Goal: Task Accomplishment & Management: Use online tool/utility

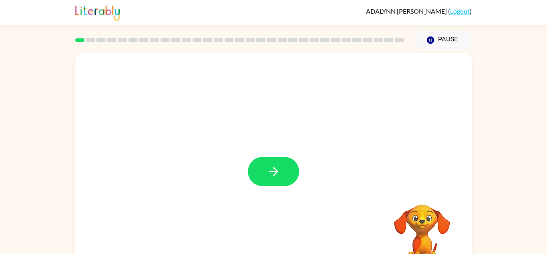
click at [337, 202] on div at bounding box center [273, 167] width 397 height 229
click at [262, 171] on button "button" at bounding box center [273, 171] width 51 height 29
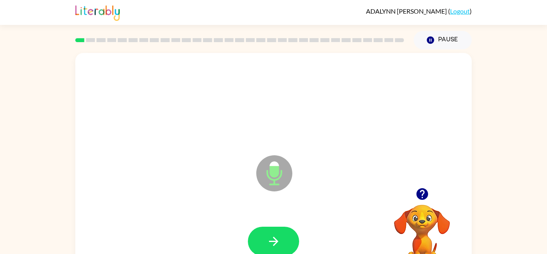
click at [276, 179] on icon "Microphone The Microphone is here when it is your turn to talk" at bounding box center [314, 183] width 120 height 60
click at [276, 244] on icon "button" at bounding box center [274, 241] width 14 height 14
click at [276, 176] on icon "Microphone The Microphone is here when it is your turn to talk" at bounding box center [314, 183] width 120 height 60
click at [277, 177] on icon "Microphone The Microphone is here when it is your turn to talk" at bounding box center [314, 183] width 120 height 60
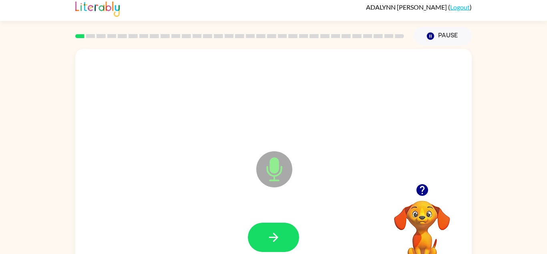
scroll to position [5, 0]
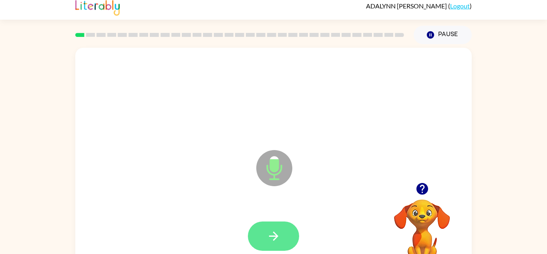
click at [265, 236] on button "button" at bounding box center [273, 235] width 51 height 29
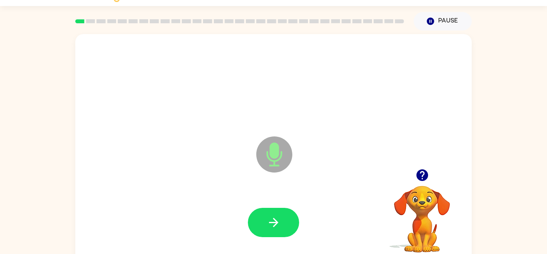
scroll to position [25, 0]
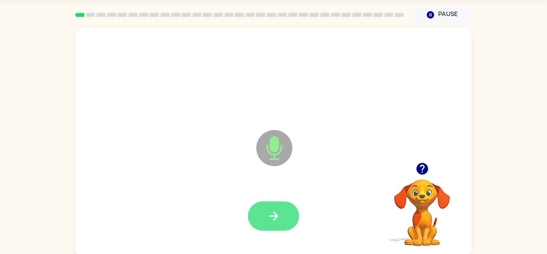
click at [262, 217] on button "button" at bounding box center [273, 215] width 51 height 29
click at [267, 217] on icon "button" at bounding box center [274, 216] width 14 height 14
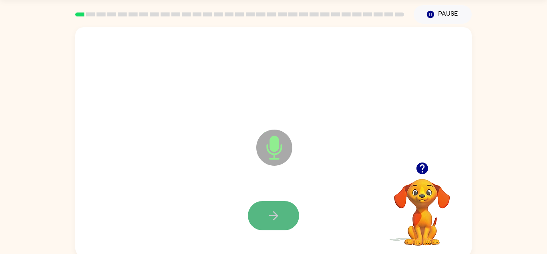
click at [283, 216] on button "button" at bounding box center [273, 215] width 51 height 29
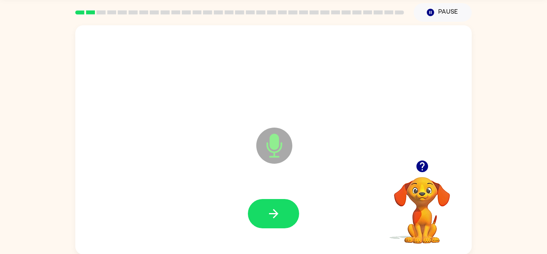
scroll to position [28, 0]
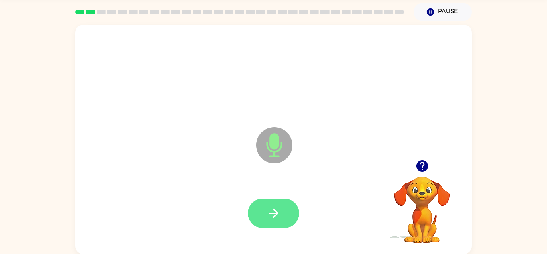
click at [273, 214] on icon "button" at bounding box center [274, 213] width 14 height 14
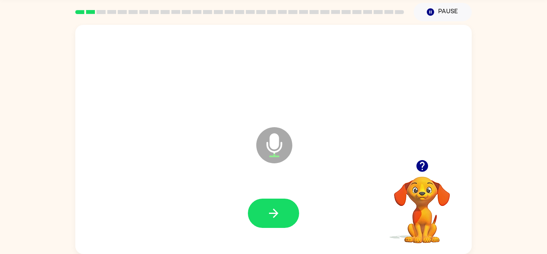
click at [280, 152] on icon at bounding box center [274, 145] width 36 height 36
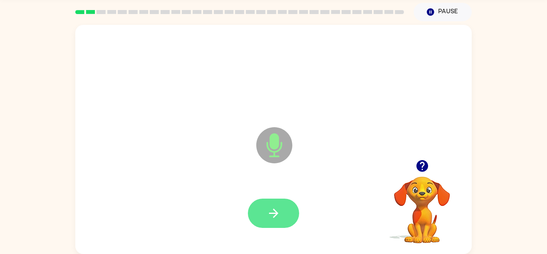
click at [272, 216] on icon "button" at bounding box center [274, 213] width 14 height 14
click at [270, 216] on icon "button" at bounding box center [274, 213] width 14 height 14
click at [269, 219] on icon "button" at bounding box center [274, 213] width 14 height 14
click at [273, 211] on icon "button" at bounding box center [274, 213] width 14 height 14
click at [281, 205] on button "button" at bounding box center [273, 212] width 51 height 29
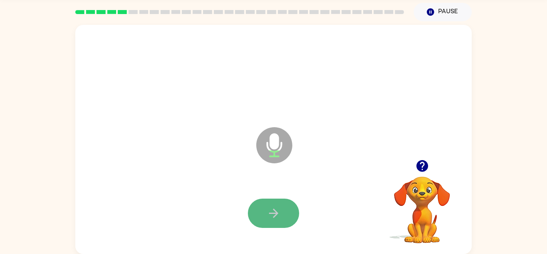
click at [285, 218] on button "button" at bounding box center [273, 212] width 51 height 29
click at [278, 205] on button "button" at bounding box center [273, 212] width 51 height 29
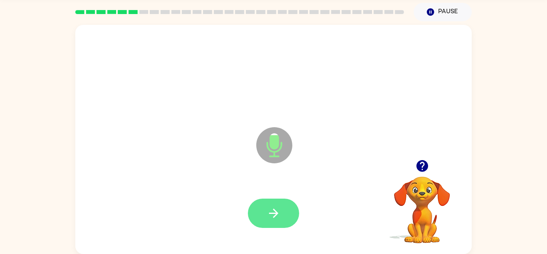
click at [284, 204] on button "button" at bounding box center [273, 212] width 51 height 29
click at [277, 208] on icon "button" at bounding box center [274, 213] width 14 height 14
click at [266, 219] on button "button" at bounding box center [273, 212] width 51 height 29
click at [269, 211] on icon "button" at bounding box center [274, 213] width 14 height 14
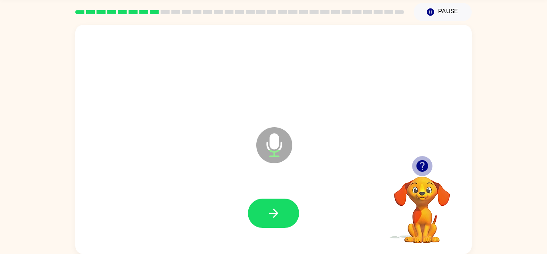
click at [422, 166] on icon "button" at bounding box center [422, 166] width 12 height 12
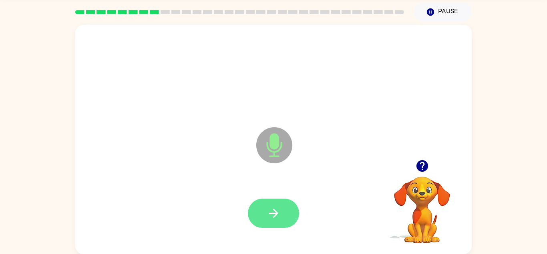
click at [268, 226] on button "button" at bounding box center [273, 212] width 51 height 29
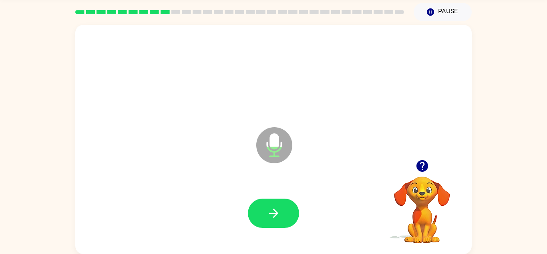
click at [421, 167] on icon "button" at bounding box center [422, 166] width 12 height 12
click at [321, 109] on div "Microphone The Microphone is here when it is your turn to talk" at bounding box center [273, 139] width 397 height 229
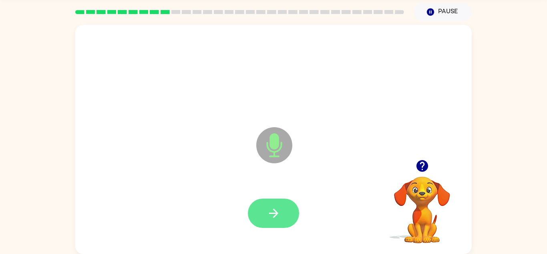
click at [273, 220] on button "button" at bounding box center [273, 212] width 51 height 29
click at [431, 170] on button "button" at bounding box center [422, 165] width 20 height 20
click at [283, 203] on button "button" at bounding box center [273, 212] width 51 height 29
click at [432, 167] on button "button" at bounding box center [422, 165] width 20 height 20
click at [284, 220] on button "button" at bounding box center [273, 212] width 51 height 29
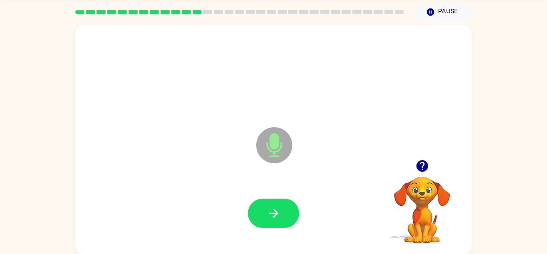
click at [418, 164] on icon "button" at bounding box center [422, 166] width 12 height 12
click at [417, 177] on video "Your browser must support playing .mp4 files to use Literably. Please try using…" at bounding box center [422, 204] width 80 height 80
click at [273, 144] on icon "Microphone The Microphone is here when it is your turn to talk" at bounding box center [314, 155] width 120 height 60
click at [274, 212] on icon "button" at bounding box center [274, 213] width 14 height 14
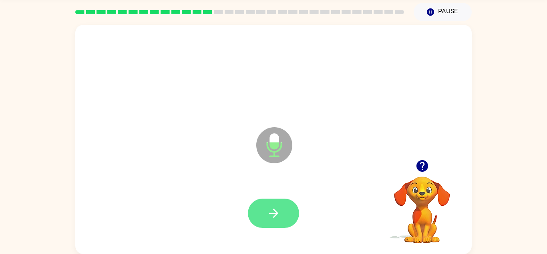
click at [279, 210] on icon "button" at bounding box center [274, 213] width 14 height 14
click at [449, 210] on video "Your browser must support playing .mp4 files to use Literably. Please try using…" at bounding box center [422, 204] width 80 height 80
click at [424, 171] on icon "button" at bounding box center [422, 166] width 12 height 12
click at [272, 208] on icon "button" at bounding box center [274, 213] width 14 height 14
click at [421, 168] on icon "button" at bounding box center [422, 166] width 12 height 12
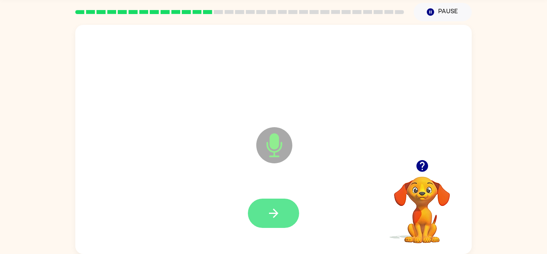
click at [284, 226] on button "button" at bounding box center [273, 212] width 51 height 29
click at [272, 215] on icon "button" at bounding box center [274, 213] width 14 height 14
click at [280, 212] on icon "button" at bounding box center [274, 213] width 14 height 14
click at [274, 212] on icon "button" at bounding box center [274, 213] width 14 height 14
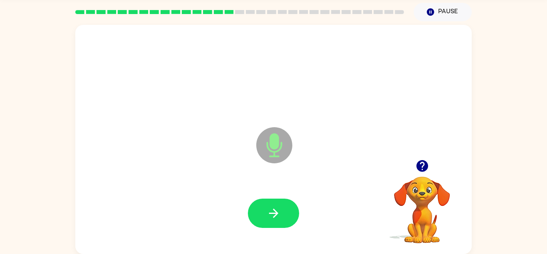
click at [305, 201] on div at bounding box center [273, 213] width 381 height 66
click at [290, 219] on button "button" at bounding box center [273, 212] width 51 height 29
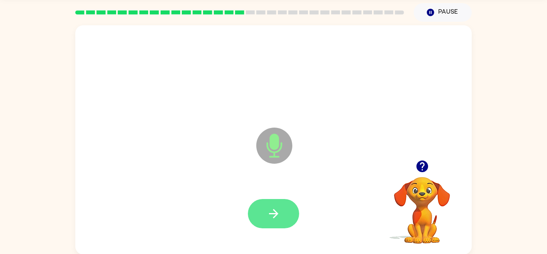
click at [270, 210] on icon "button" at bounding box center [274, 213] width 14 height 14
click at [284, 207] on button "button" at bounding box center [273, 213] width 51 height 29
click at [268, 214] on icon "button" at bounding box center [274, 213] width 14 height 14
click at [275, 222] on button "button" at bounding box center [273, 213] width 51 height 29
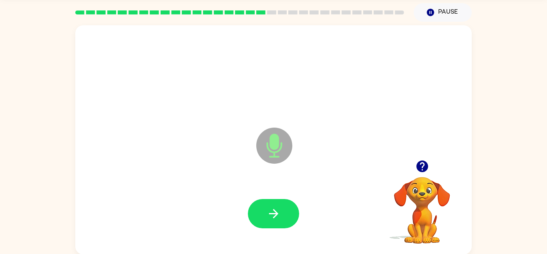
scroll to position [28, 0]
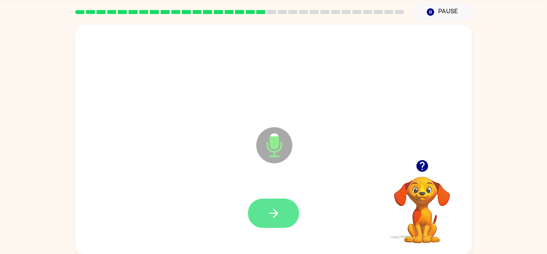
click at [271, 223] on button "button" at bounding box center [273, 212] width 51 height 29
click at [274, 223] on button "button" at bounding box center [273, 212] width 51 height 29
click at [411, 173] on div at bounding box center [422, 165] width 80 height 20
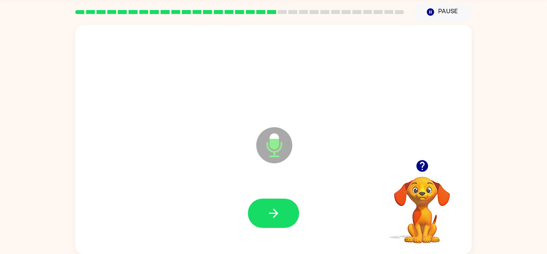
click at [417, 174] on button "button" at bounding box center [422, 165] width 20 height 20
click at [423, 171] on icon "button" at bounding box center [422, 166] width 12 height 12
click at [281, 215] on button "button" at bounding box center [273, 212] width 51 height 29
click at [277, 213] on icon "button" at bounding box center [273, 212] width 9 height 9
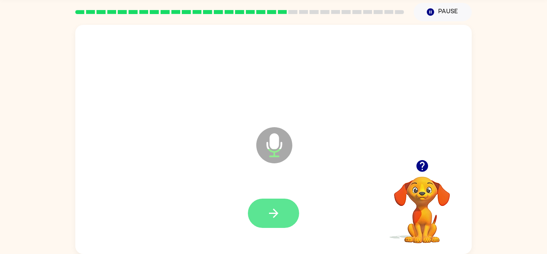
click at [281, 206] on button "button" at bounding box center [273, 212] width 51 height 29
click at [274, 221] on button "button" at bounding box center [273, 212] width 51 height 29
click at [266, 225] on button "button" at bounding box center [273, 212] width 51 height 29
click at [262, 226] on button "button" at bounding box center [273, 212] width 51 height 29
click at [267, 226] on button "button" at bounding box center [273, 212] width 51 height 29
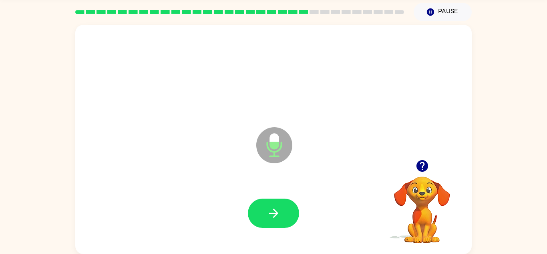
scroll to position [24, 0]
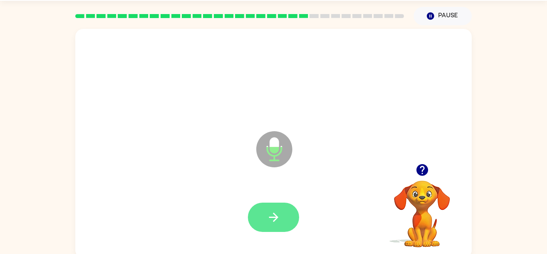
click at [273, 222] on icon "button" at bounding box center [274, 217] width 14 height 14
click at [269, 215] on icon "button" at bounding box center [274, 217] width 14 height 14
click at [276, 210] on icon "button" at bounding box center [274, 217] width 14 height 14
click at [272, 218] on icon "button" at bounding box center [274, 217] width 14 height 14
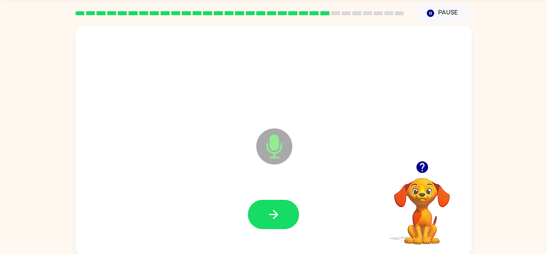
scroll to position [28, 0]
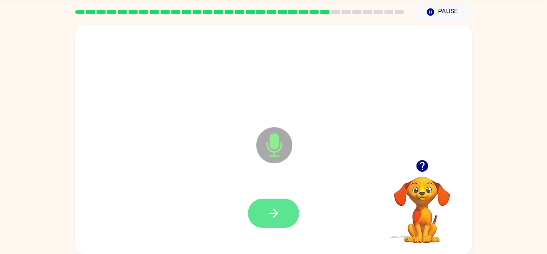
click at [264, 223] on button "button" at bounding box center [273, 212] width 51 height 29
click at [254, 217] on button "button" at bounding box center [273, 212] width 51 height 29
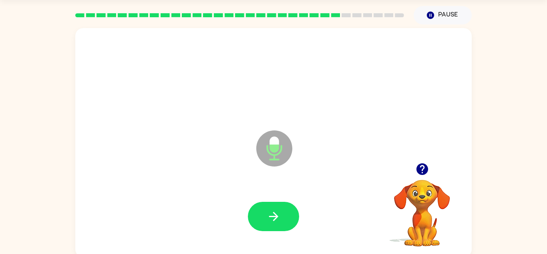
click at [423, 170] on icon "button" at bounding box center [422, 169] width 12 height 12
click at [267, 225] on button "button" at bounding box center [273, 216] width 51 height 29
click at [412, 174] on div at bounding box center [422, 169] width 80 height 20
click at [431, 170] on button "button" at bounding box center [422, 169] width 20 height 20
click at [416, 173] on video "Your browser must support playing .mp4 files to use Literably. Please try using…" at bounding box center [422, 207] width 80 height 80
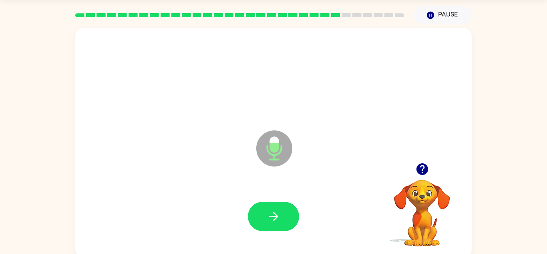
click at [414, 168] on button "button" at bounding box center [422, 169] width 20 height 20
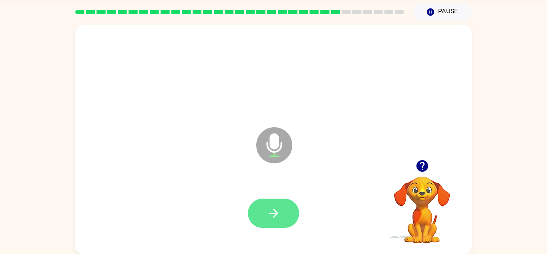
click at [273, 221] on button "button" at bounding box center [273, 212] width 51 height 29
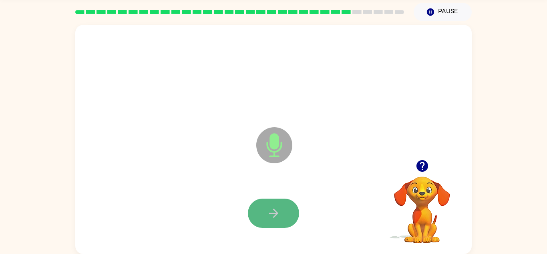
click at [263, 225] on button "button" at bounding box center [273, 212] width 51 height 29
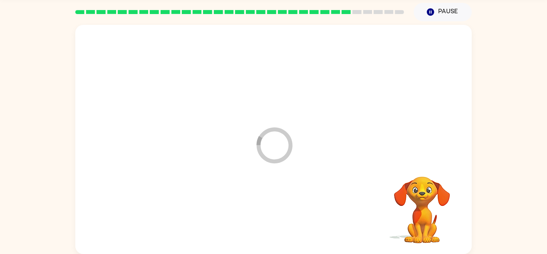
click at [260, 217] on div at bounding box center [273, 213] width 381 height 66
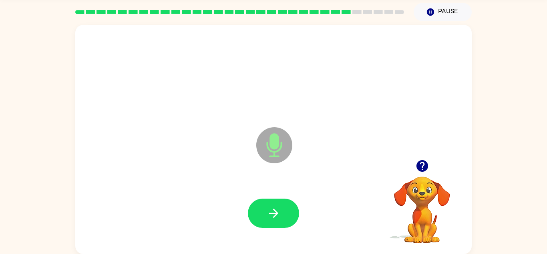
click at [419, 165] on icon "button" at bounding box center [422, 166] width 12 height 12
click at [255, 191] on div at bounding box center [273, 213] width 381 height 66
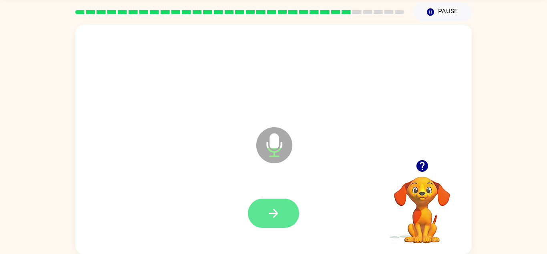
click at [267, 206] on icon "button" at bounding box center [274, 213] width 14 height 14
click at [276, 205] on button "button" at bounding box center [273, 212] width 51 height 29
click at [278, 217] on icon "button" at bounding box center [274, 213] width 14 height 14
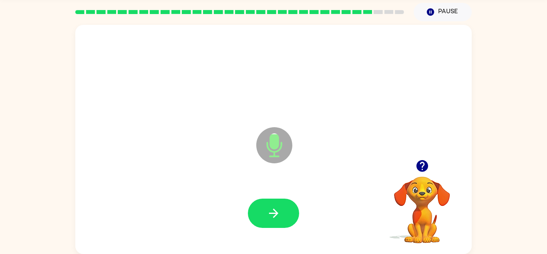
click at [421, 169] on icon "button" at bounding box center [422, 166] width 12 height 12
click at [420, 164] on icon "button" at bounding box center [422, 166] width 12 height 12
click at [277, 201] on button "button" at bounding box center [273, 212] width 51 height 29
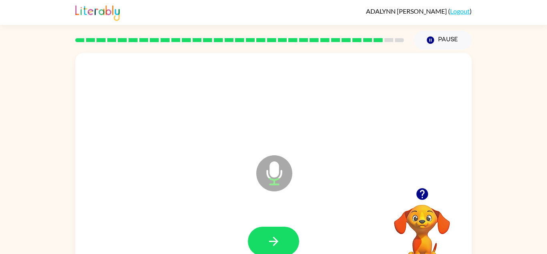
click at [286, 214] on div at bounding box center [273, 241] width 381 height 66
click at [274, 237] on icon "button" at bounding box center [273, 240] width 9 height 9
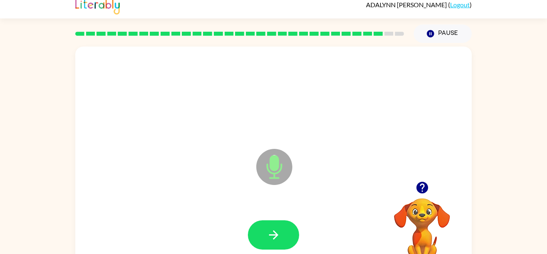
scroll to position [6, 0]
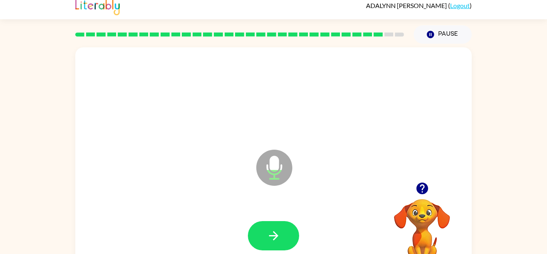
click at [419, 193] on icon "button" at bounding box center [422, 188] width 12 height 12
click at [260, 234] on button "button" at bounding box center [273, 235] width 51 height 29
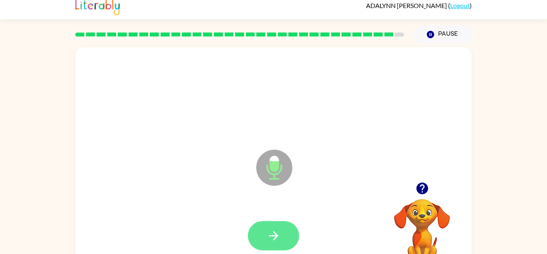
click at [262, 228] on button "button" at bounding box center [273, 235] width 51 height 29
click at [425, 195] on button "button" at bounding box center [422, 188] width 20 height 20
click at [270, 238] on icon "button" at bounding box center [274, 235] width 14 height 14
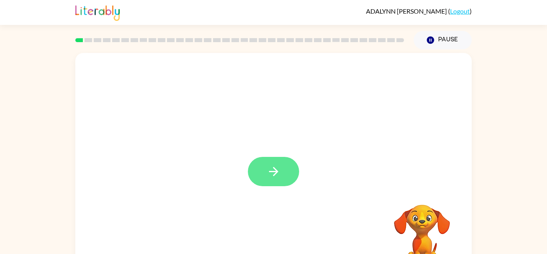
click at [272, 162] on button "button" at bounding box center [273, 171] width 51 height 29
click at [266, 183] on div at bounding box center [273, 167] width 397 height 229
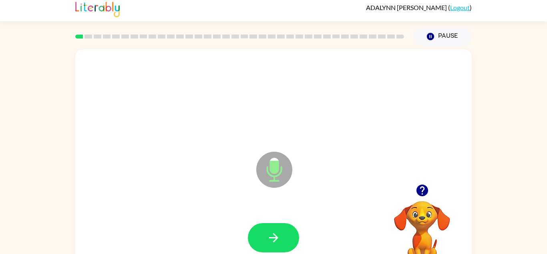
scroll to position [6, 0]
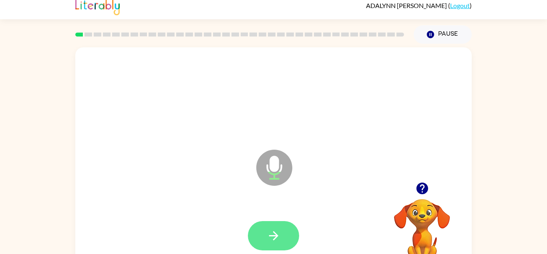
click at [276, 233] on icon "button" at bounding box center [274, 235] width 14 height 14
click at [265, 232] on button "button" at bounding box center [273, 235] width 51 height 29
click at [267, 237] on icon "button" at bounding box center [274, 235] width 14 height 14
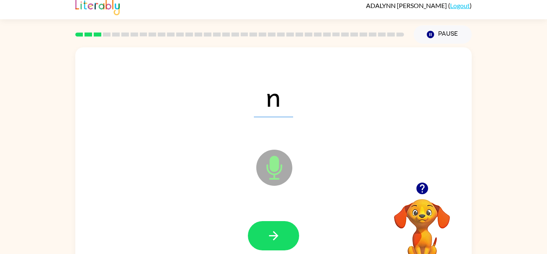
scroll to position [0, 0]
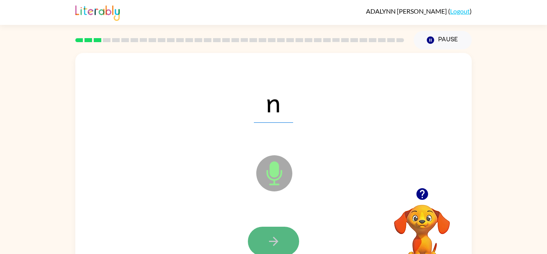
click at [260, 236] on button "button" at bounding box center [273, 240] width 51 height 29
click at [258, 234] on div at bounding box center [273, 240] width 51 height 29
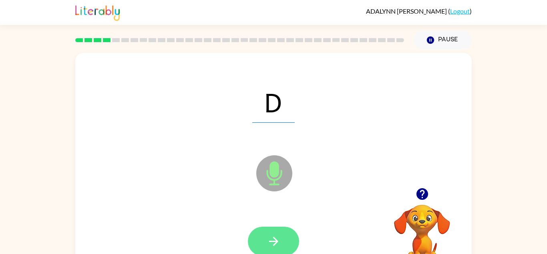
click at [263, 234] on button "button" at bounding box center [273, 240] width 51 height 29
click at [259, 234] on div at bounding box center [273, 240] width 51 height 29
click at [275, 244] on icon "button" at bounding box center [274, 241] width 14 height 14
click at [273, 234] on icon "button" at bounding box center [274, 241] width 14 height 14
click at [255, 236] on button "button" at bounding box center [273, 240] width 51 height 29
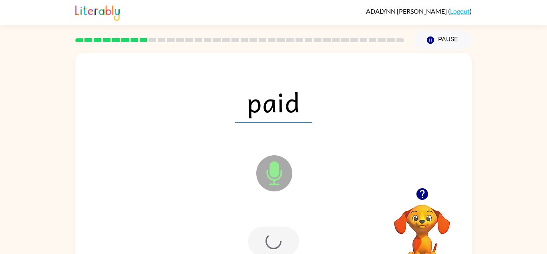
click at [259, 234] on div at bounding box center [273, 240] width 51 height 29
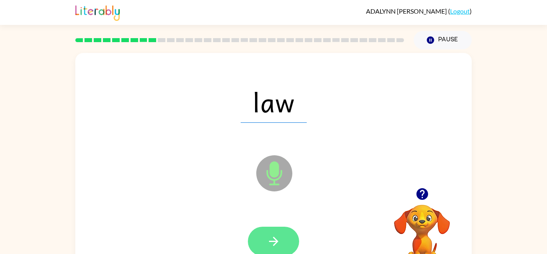
click at [259, 232] on button "button" at bounding box center [273, 240] width 51 height 29
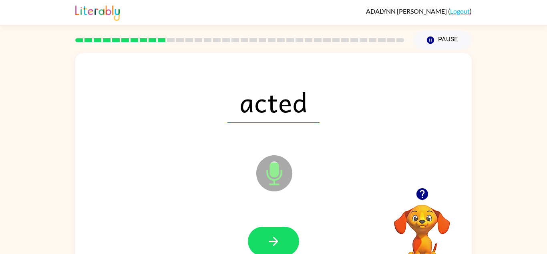
scroll to position [9, 0]
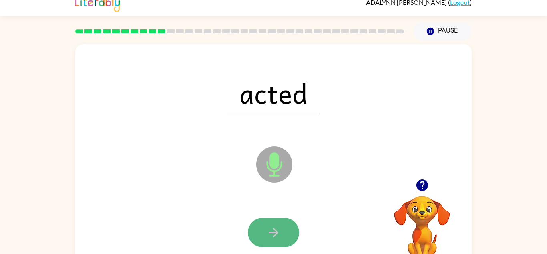
click at [256, 230] on button "button" at bounding box center [273, 232] width 51 height 29
click at [260, 241] on div at bounding box center [273, 232] width 51 height 29
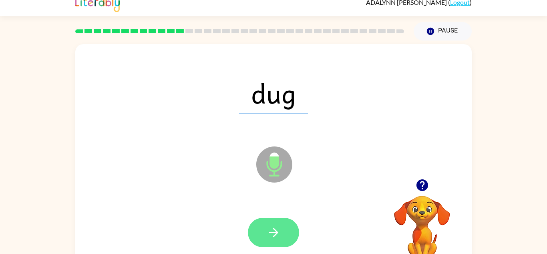
click at [262, 230] on button "button" at bounding box center [273, 232] width 51 height 29
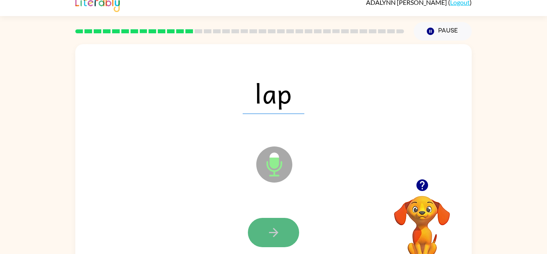
click at [277, 234] on icon "button" at bounding box center [274, 232] width 14 height 14
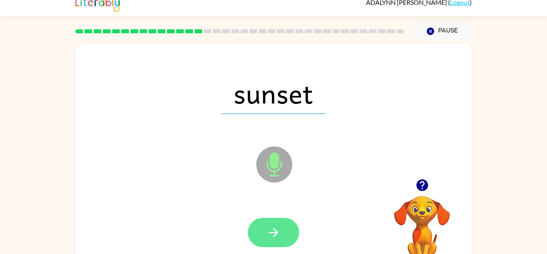
click at [280, 240] on button "button" at bounding box center [273, 232] width 51 height 29
click at [262, 225] on button "button" at bounding box center [273, 232] width 51 height 29
click at [249, 228] on button "button" at bounding box center [273, 232] width 51 height 29
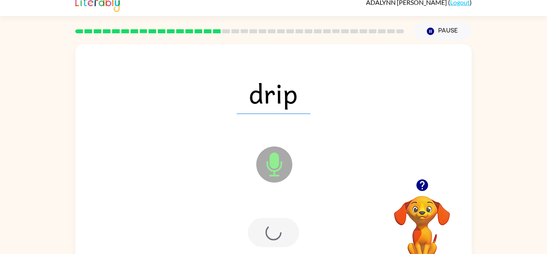
click at [258, 229] on div at bounding box center [273, 232] width 51 height 29
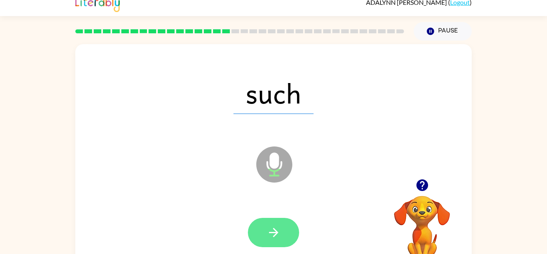
click at [263, 230] on button "button" at bounding box center [273, 232] width 51 height 29
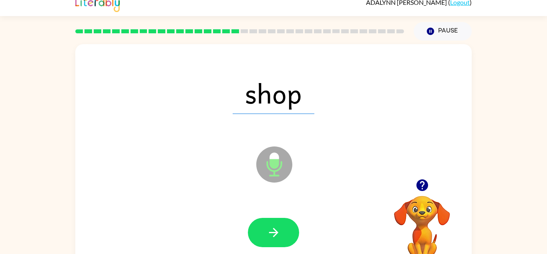
click at [248, 213] on div at bounding box center [273, 232] width 381 height 66
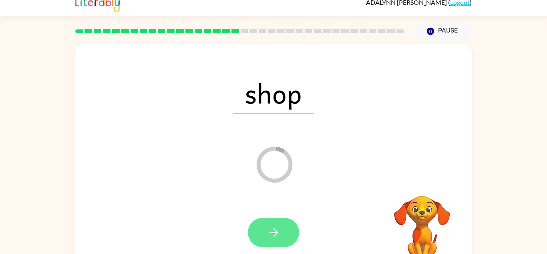
click at [256, 219] on button "button" at bounding box center [273, 232] width 51 height 29
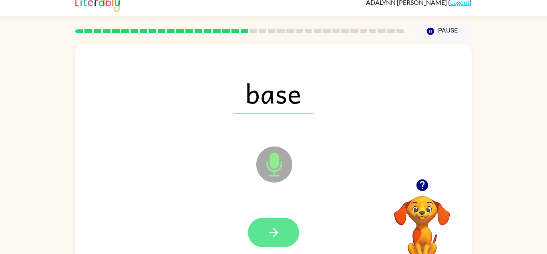
click at [271, 227] on icon "button" at bounding box center [274, 232] width 14 height 14
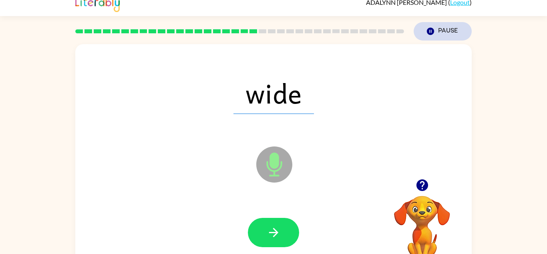
click at [440, 27] on button "Pause Pause" at bounding box center [443, 31] width 58 height 18
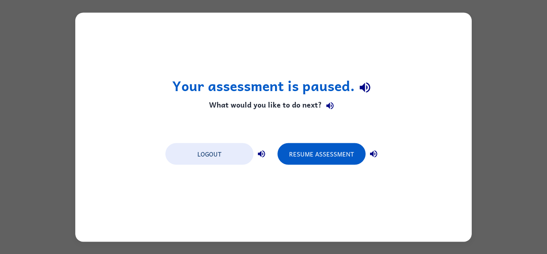
scroll to position [0, 0]
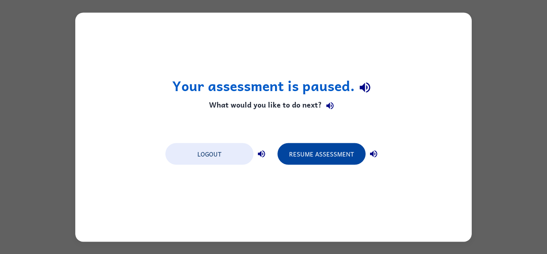
click at [326, 154] on button "Resume Assessment" at bounding box center [322, 154] width 88 height 22
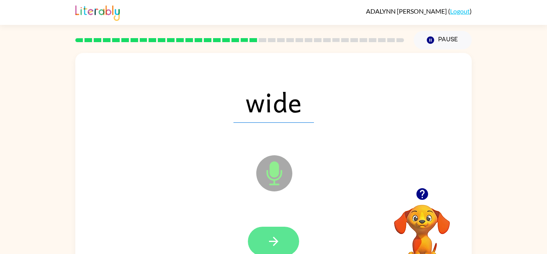
click at [271, 234] on icon "button" at bounding box center [274, 241] width 14 height 14
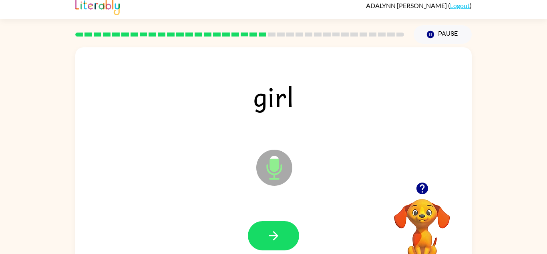
scroll to position [6, 0]
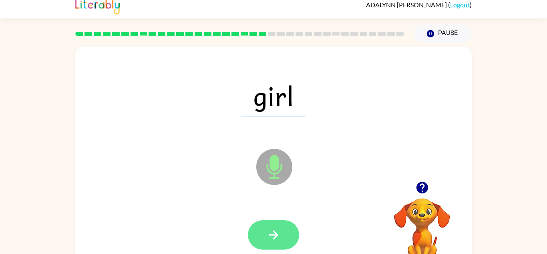
click at [263, 241] on button "button" at bounding box center [273, 234] width 51 height 29
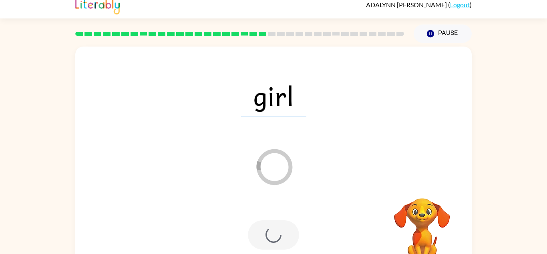
click at [273, 234] on div at bounding box center [273, 234] width 51 height 29
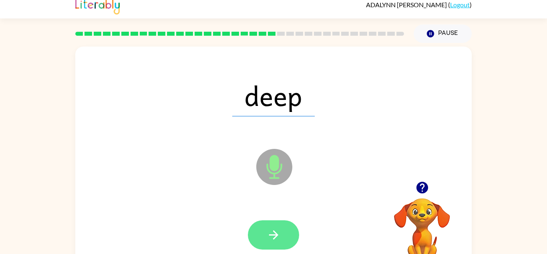
click at [269, 231] on icon "button" at bounding box center [274, 235] width 14 height 14
click at [271, 238] on icon "button" at bounding box center [274, 235] width 14 height 14
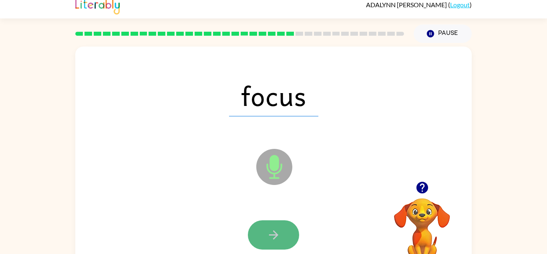
click at [257, 239] on button "button" at bounding box center [273, 234] width 51 height 29
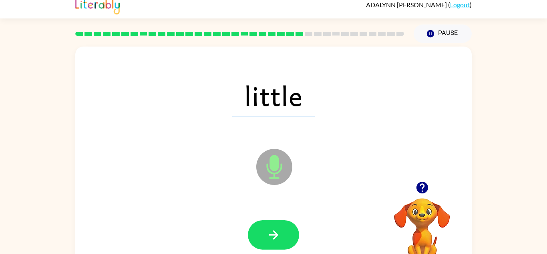
scroll to position [5, 0]
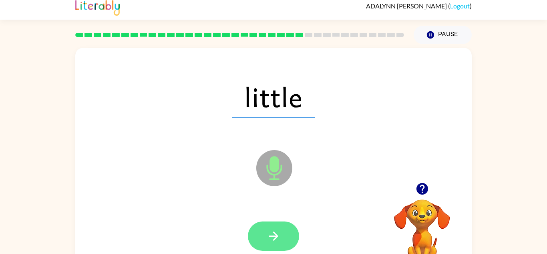
click at [267, 239] on icon "button" at bounding box center [274, 236] width 14 height 14
click at [270, 230] on icon "button" at bounding box center [274, 236] width 14 height 14
click at [274, 242] on icon "button" at bounding box center [274, 236] width 14 height 14
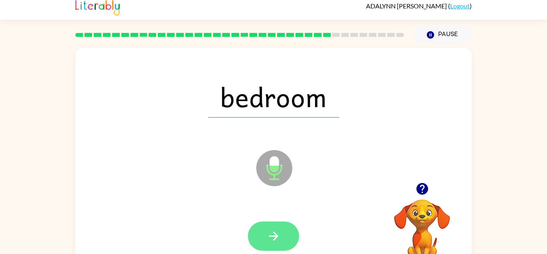
click at [278, 241] on icon "button" at bounding box center [274, 236] width 14 height 14
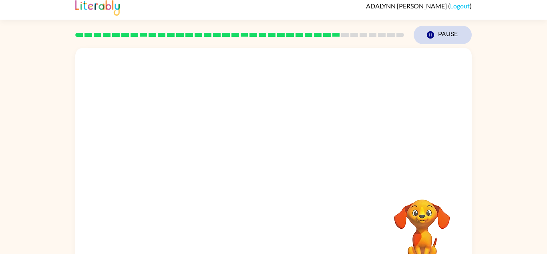
click at [431, 38] on icon "button" at bounding box center [430, 34] width 7 height 7
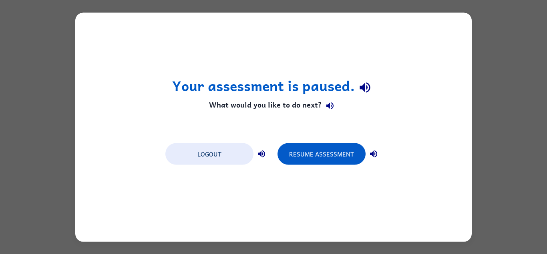
scroll to position [0, 0]
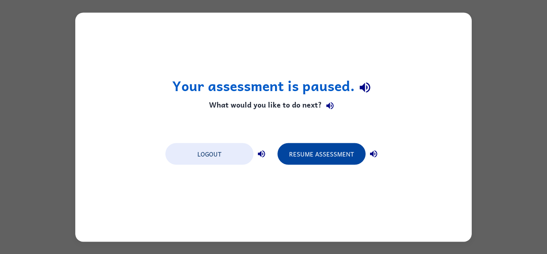
click at [316, 159] on button "Resume Assessment" at bounding box center [322, 154] width 88 height 22
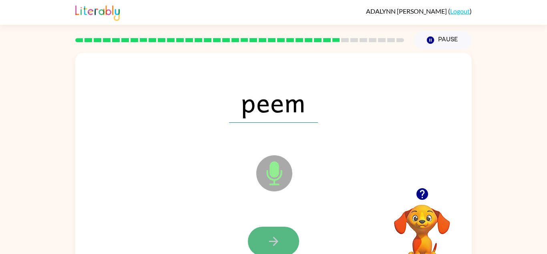
click at [272, 235] on icon "button" at bounding box center [274, 241] width 14 height 14
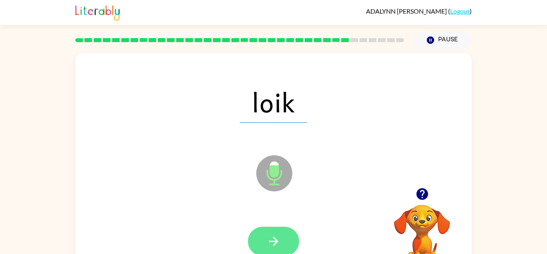
click at [268, 247] on icon "button" at bounding box center [274, 241] width 14 height 14
click at [275, 234] on icon "button" at bounding box center [274, 241] width 14 height 14
click at [282, 247] on button "button" at bounding box center [273, 240] width 51 height 29
click at [270, 231] on button "button" at bounding box center [273, 240] width 51 height 29
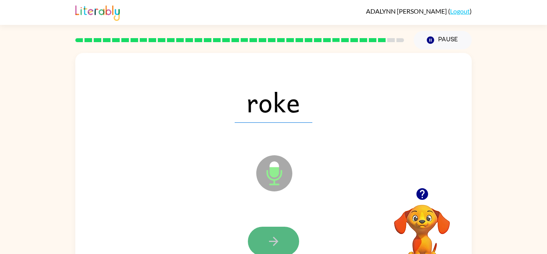
click at [274, 237] on icon "button" at bounding box center [274, 241] width 14 height 14
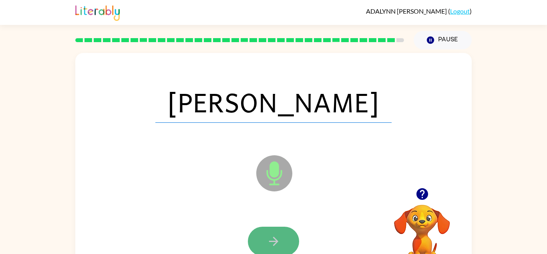
click at [273, 236] on icon "button" at bounding box center [274, 241] width 14 height 14
